Goal: Information Seeking & Learning: Learn about a topic

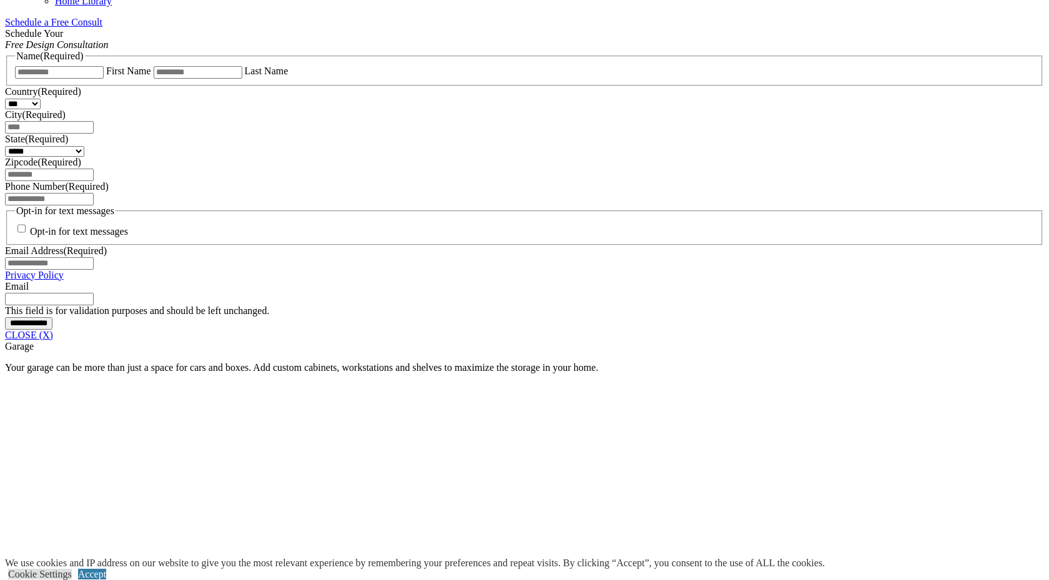
scroll to position [786, 0]
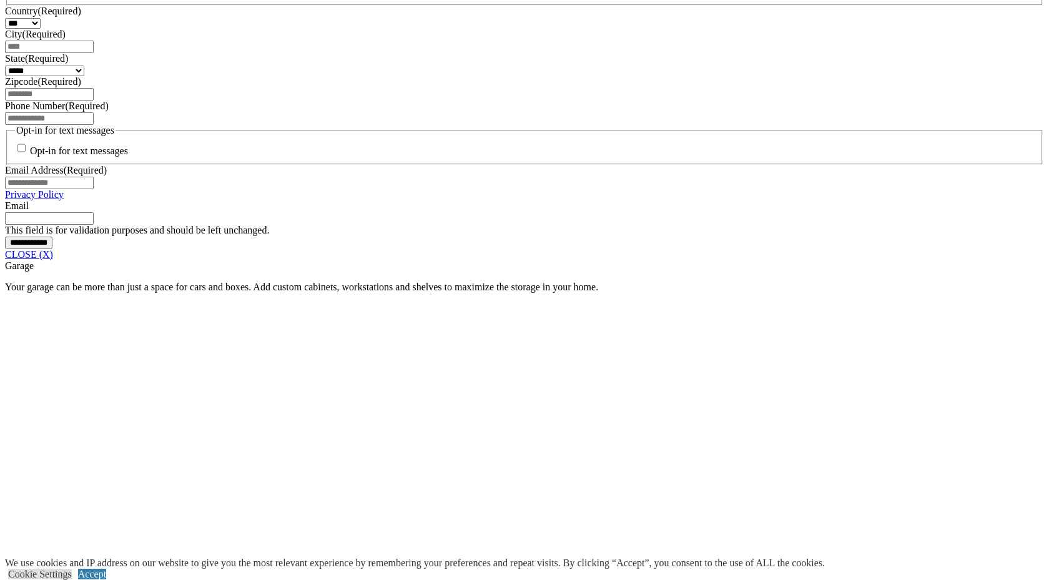
scroll to position [901, 0]
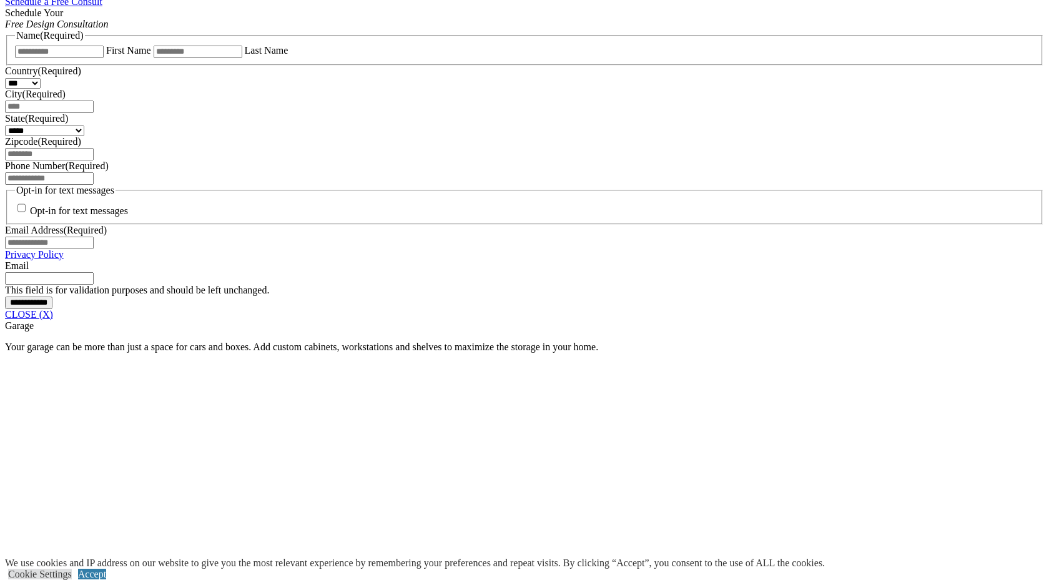
scroll to position [842, 0]
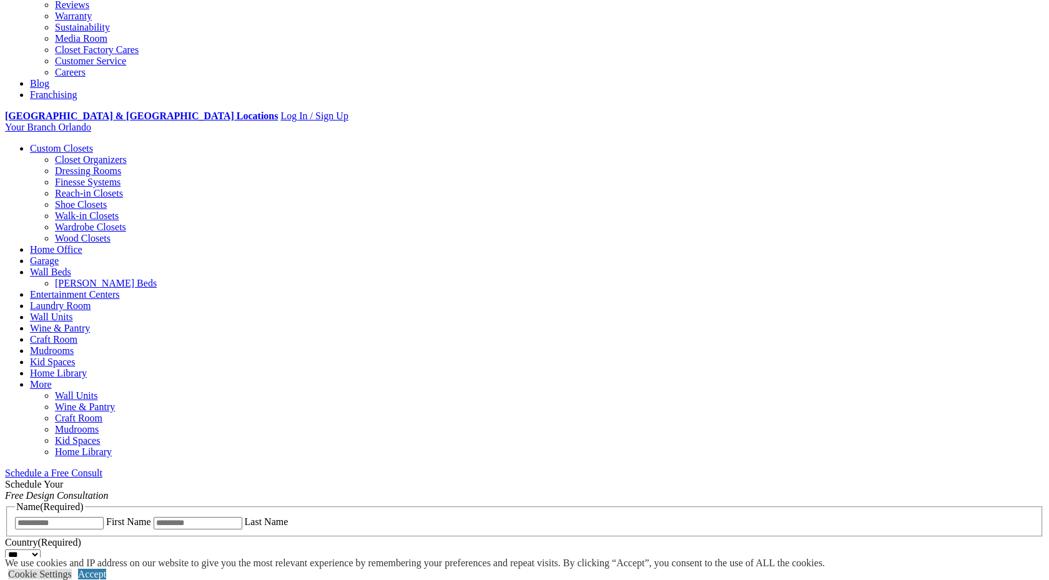
scroll to position [185, 0]
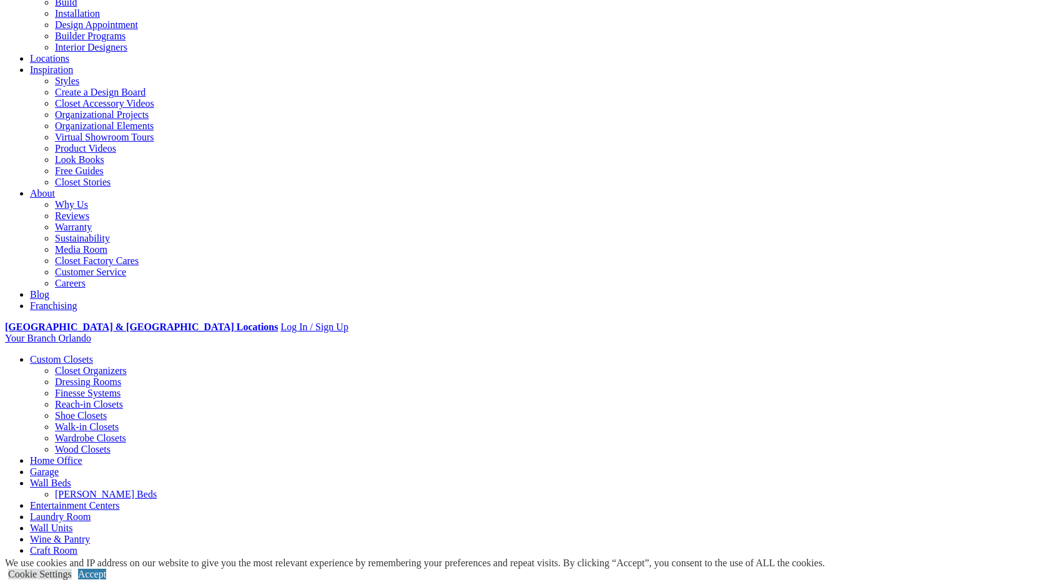
scroll to position [176, 0]
